Goal: Check status: Check status

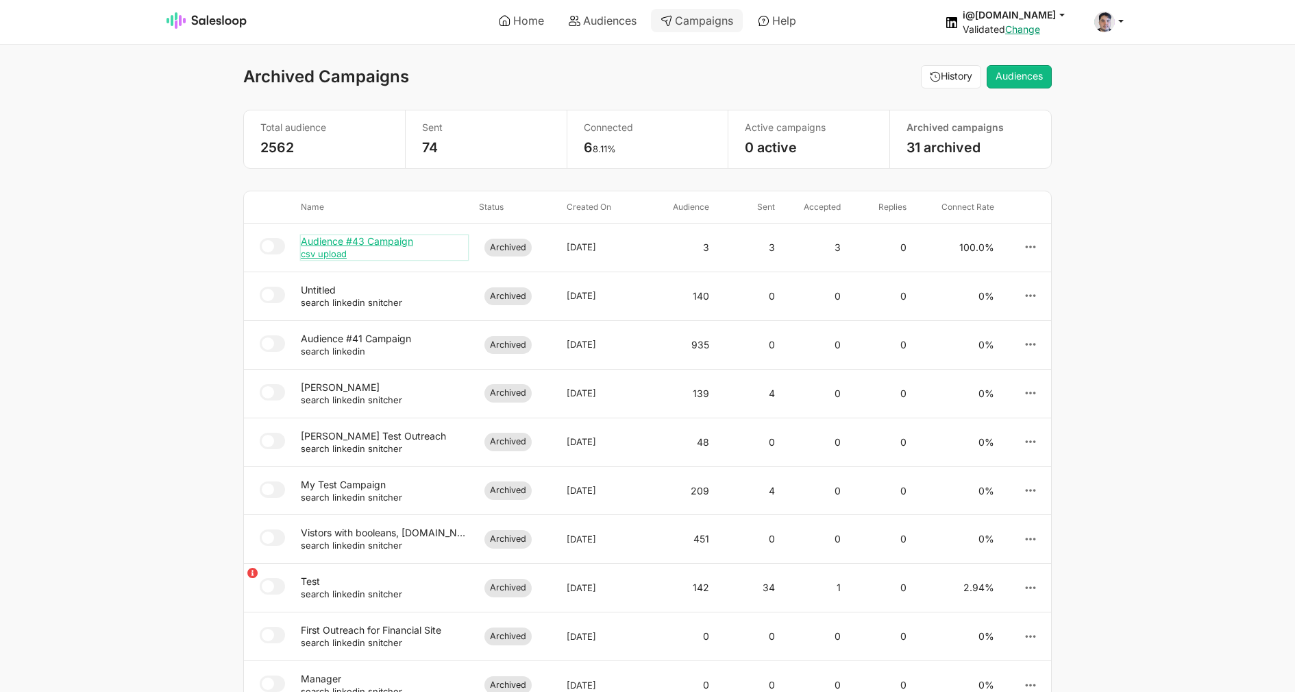
click at [356, 243] on div "Audience #43 Campaign" at bounding box center [384, 241] width 167 height 12
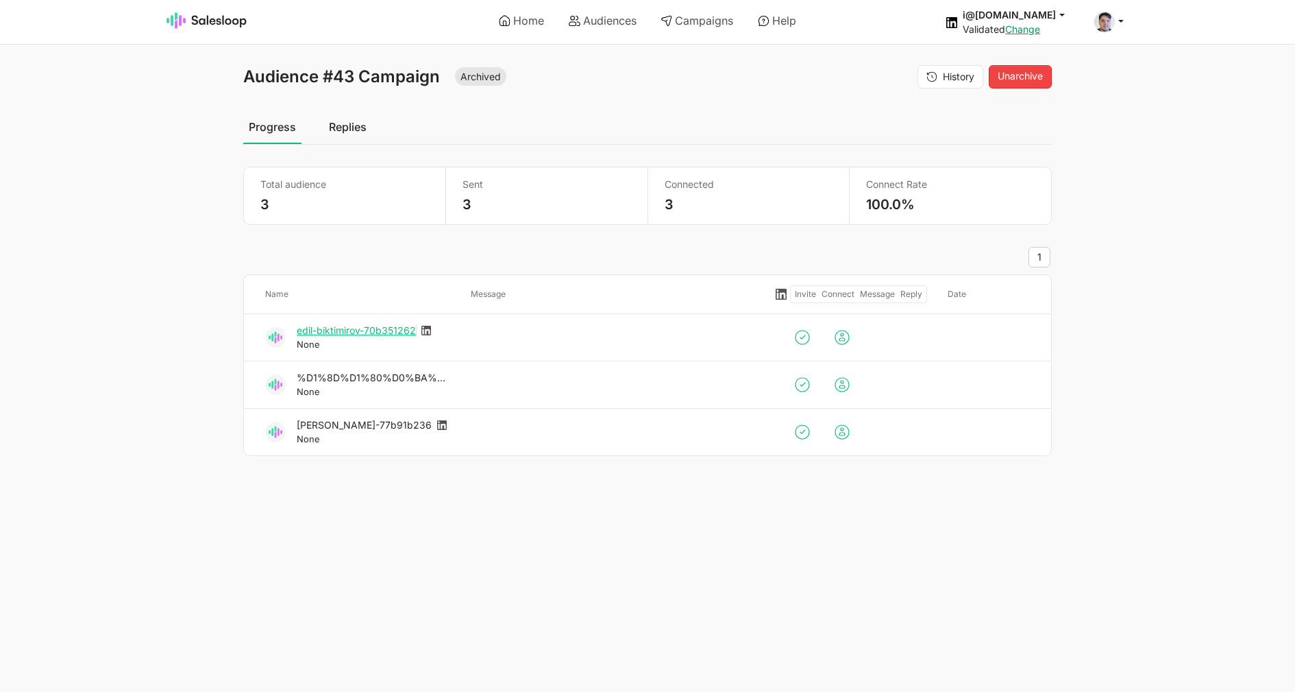
click at [347, 330] on link "edil-biktimirov-70b351262" at bounding box center [356, 330] width 119 height 12
click at [361, 377] on link "%D1%8D%D1%80%D0%BA%D0%B8%D0%BD-%D1%81%D1%83%D1%8E%D0%BC%D0%B1%D0%B0%D0%B5%D0%B2…" at bounding box center [611, 377] width 629 height 12
